Goal: Task Accomplishment & Management: Manage account settings

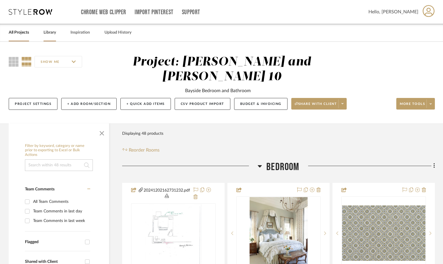
click at [50, 32] on link "Library" at bounding box center [49, 33] width 12 height 8
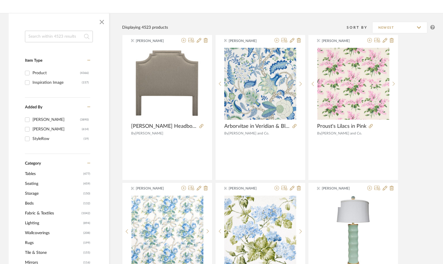
scroll to position [116, 0]
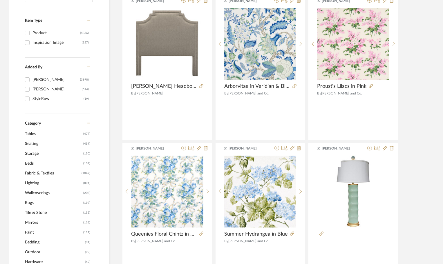
click at [31, 163] on span "Beds" at bounding box center [53, 164] width 57 height 10
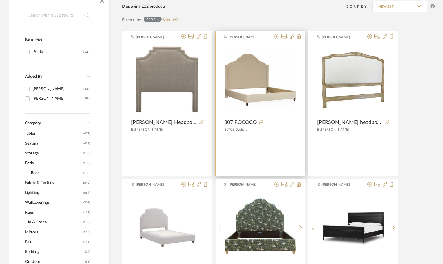
scroll to position [96, 0]
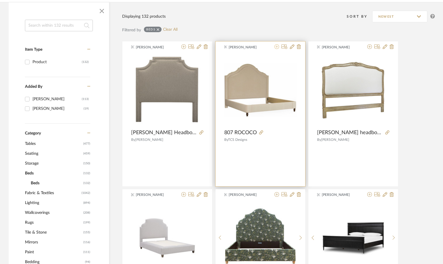
click at [275, 46] on icon at bounding box center [276, 46] width 5 height 5
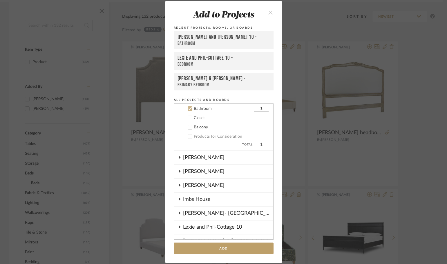
scroll to position [15, 0]
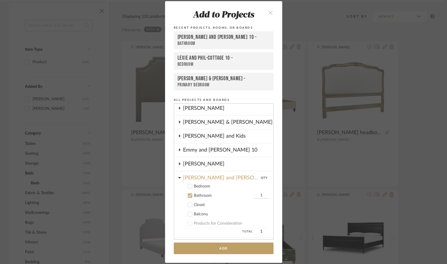
drag, startPoint x: 187, startPoint y: 186, endPoint x: 196, endPoint y: 209, distance: 25.1
click at [188, 186] on icon at bounding box center [190, 186] width 4 height 4
click at [188, 196] on icon at bounding box center [190, 195] width 4 height 3
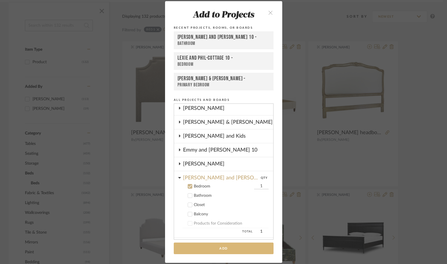
click at [225, 245] on button "Add" at bounding box center [224, 249] width 100 height 12
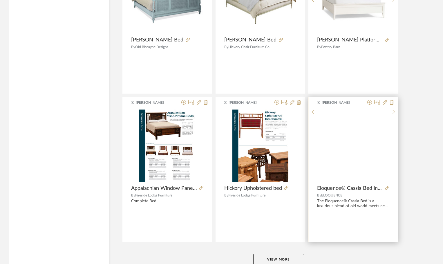
scroll to position [1710, 0]
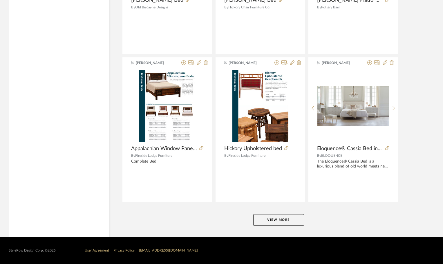
click at [293, 221] on button "View More" at bounding box center [278, 220] width 51 height 12
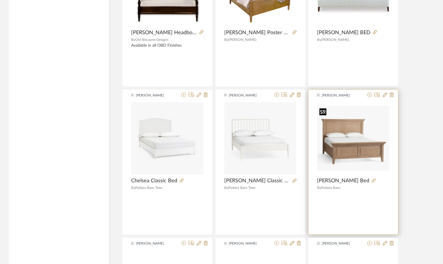
scroll to position [2725, 0]
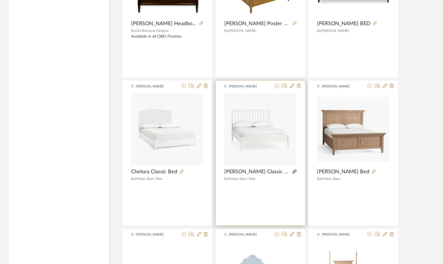
click at [292, 171] on icon at bounding box center [294, 172] width 4 height 4
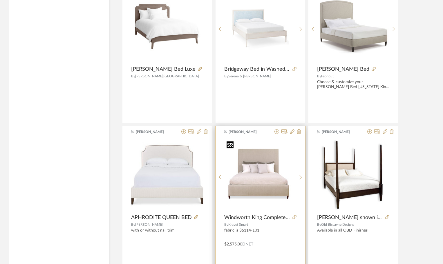
scroll to position [3490, 0]
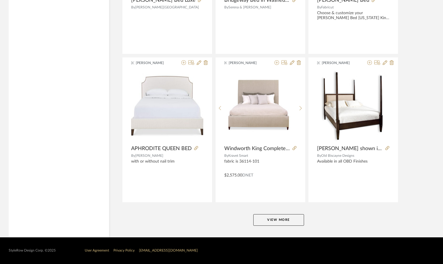
click at [279, 220] on button "View More" at bounding box center [278, 220] width 51 height 12
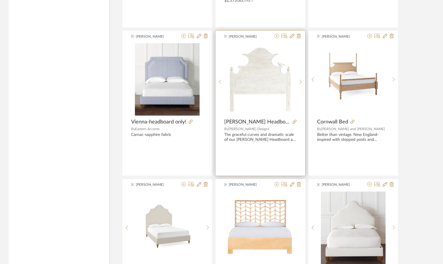
scroll to position [3722, 0]
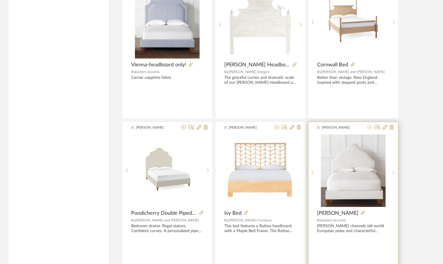
click at [369, 127] on icon at bounding box center [369, 127] width 5 height 5
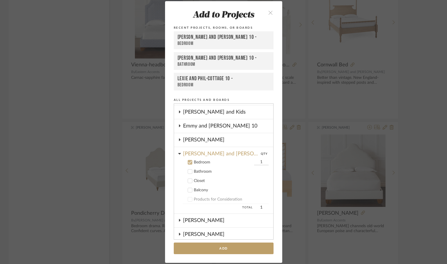
scroll to position [35, 0]
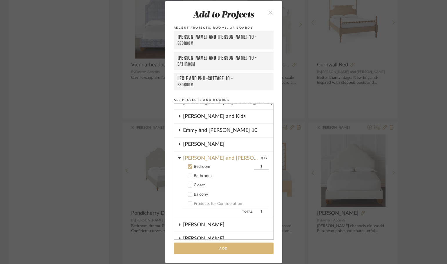
click at [229, 251] on button "Add" at bounding box center [224, 249] width 100 height 12
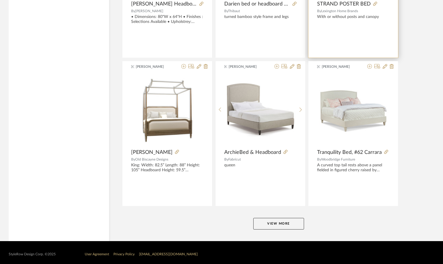
scroll to position [5269, 0]
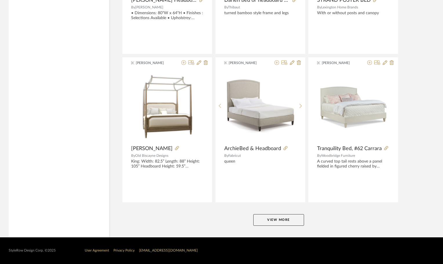
click at [294, 219] on button "View More" at bounding box center [278, 220] width 51 height 12
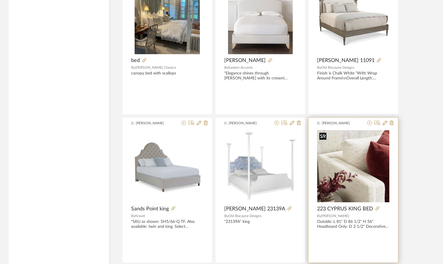
scroll to position [6110, 0]
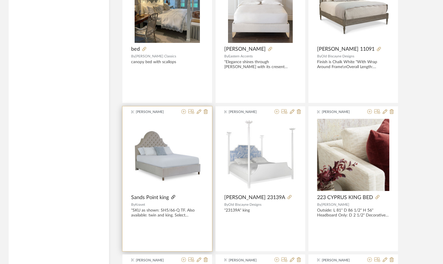
click at [173, 197] on icon at bounding box center [173, 197] width 4 height 4
click at [182, 111] on icon at bounding box center [183, 111] width 5 height 5
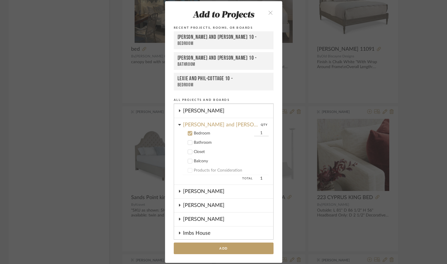
scroll to position [35, 0]
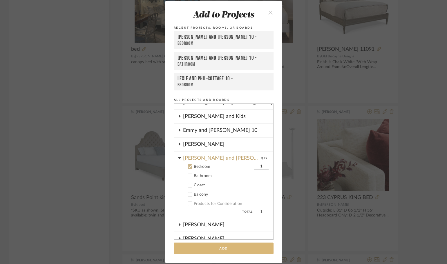
click at [212, 244] on button "Add" at bounding box center [224, 249] width 100 height 12
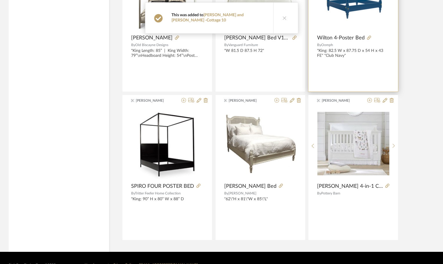
scroll to position [6432, 0]
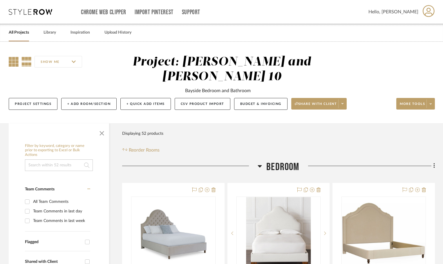
click at [16, 61] on icon at bounding box center [14, 62] width 10 height 10
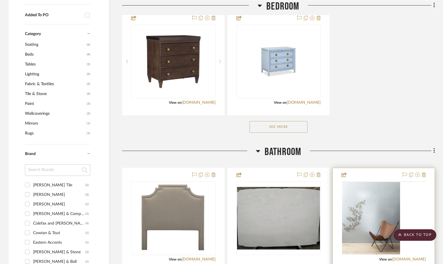
scroll to position [406, 0]
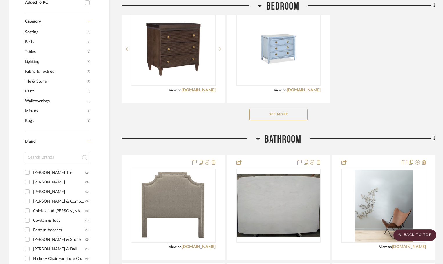
click at [294, 116] on button "See More" at bounding box center [278, 115] width 58 height 12
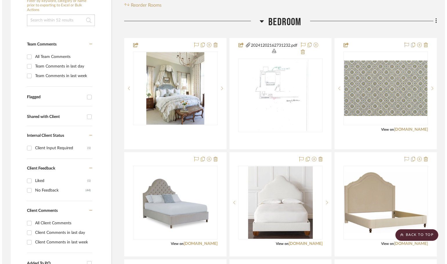
scroll to position [0, 0]
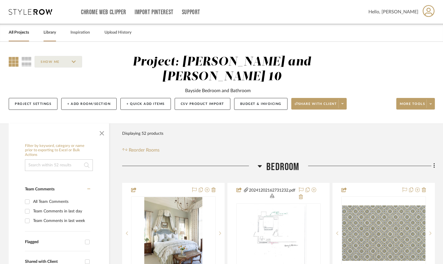
click at [48, 31] on link "Library" at bounding box center [49, 33] width 12 height 8
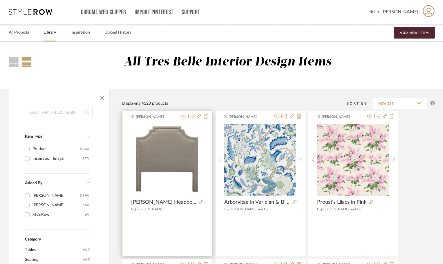
click at [184, 117] on icon at bounding box center [183, 116] width 5 height 5
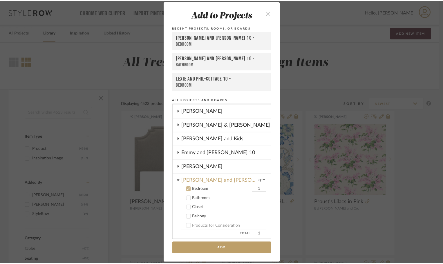
scroll to position [6, 0]
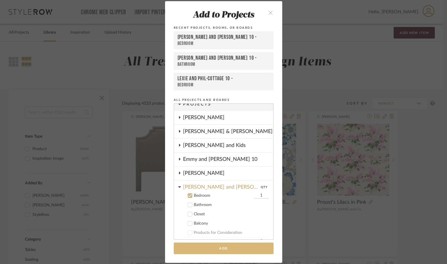
click at [210, 244] on button "Add" at bounding box center [224, 249] width 100 height 12
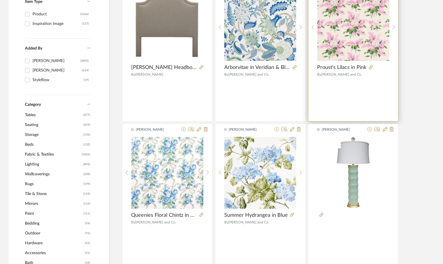
scroll to position [145, 0]
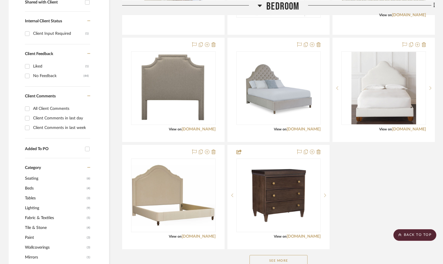
scroll to position [273, 0]
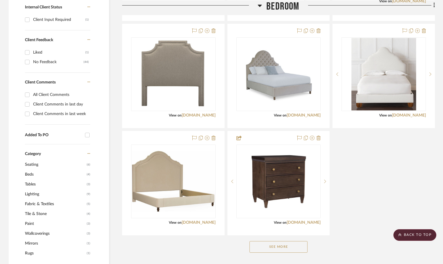
click at [290, 245] on button "See More" at bounding box center [278, 247] width 58 height 12
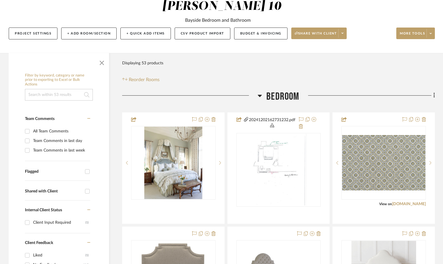
scroll to position [0, 0]
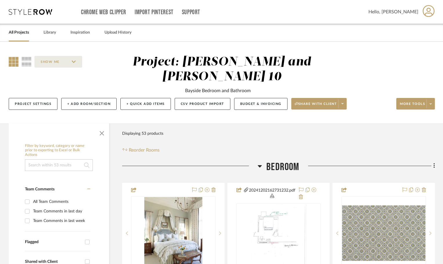
click at [19, 33] on link "All Projects" at bounding box center [19, 33] width 20 height 8
